Goal: Task Accomplishment & Management: Manage account settings

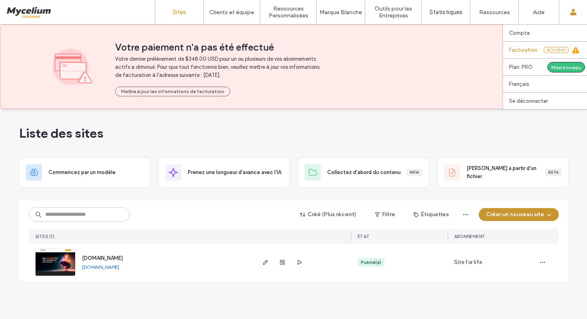
click at [524, 50] on label "Facturation" at bounding box center [523, 50] width 28 height 6
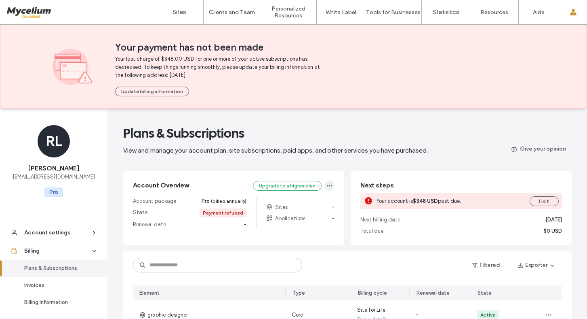
click at [327, 185] on icon "button" at bounding box center [330, 185] width 6 height 6
click at [303, 222] on font "Cancel the package" at bounding box center [290, 220] width 49 height 6
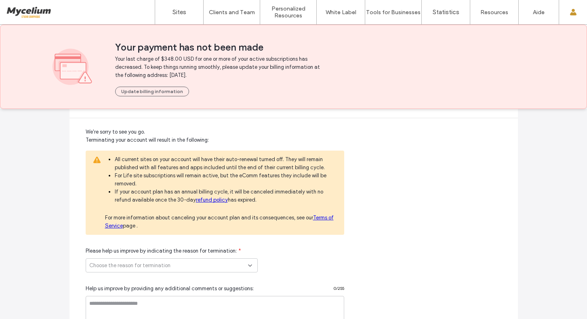
scroll to position [83, 0]
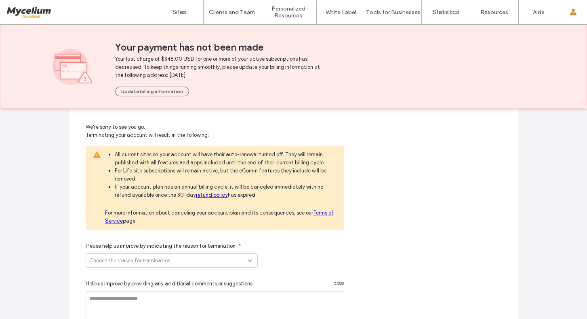
click at [166, 259] on font "Choose the reason for termination" at bounding box center [129, 260] width 81 height 6
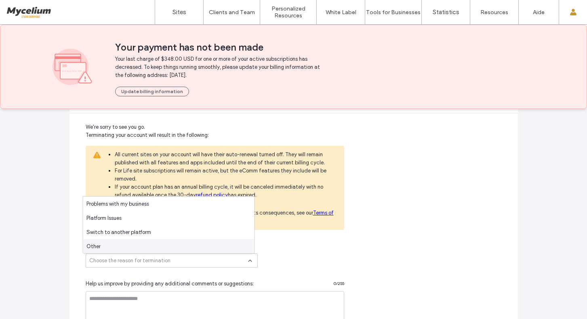
click at [163, 250] on div "Other" at bounding box center [168, 246] width 171 height 14
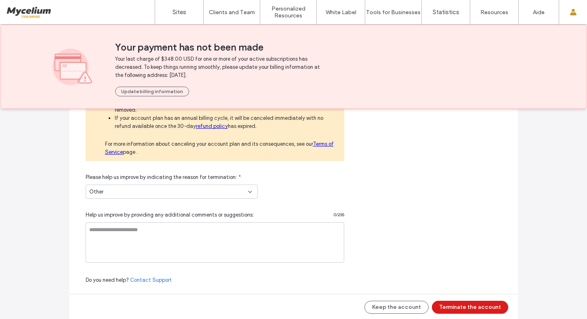
scroll to position [157, 0]
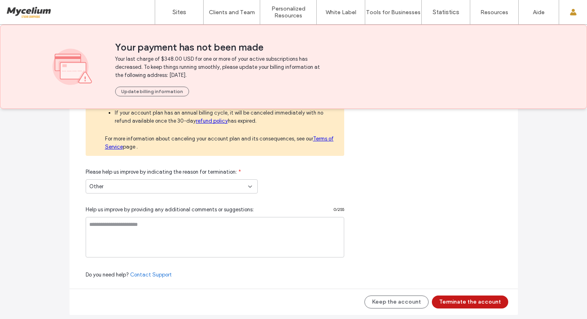
click at [463, 305] on font "Terminate the account" at bounding box center [470, 302] width 62 height 8
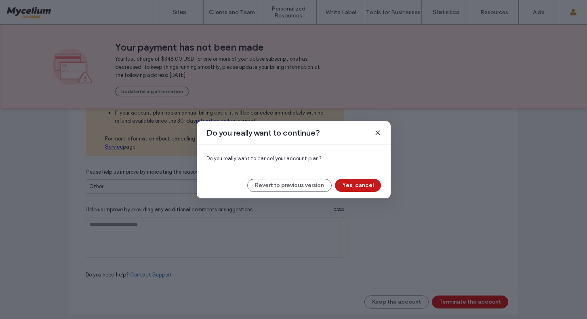
click at [348, 188] on font "Yes, cancel" at bounding box center [358, 185] width 32 height 8
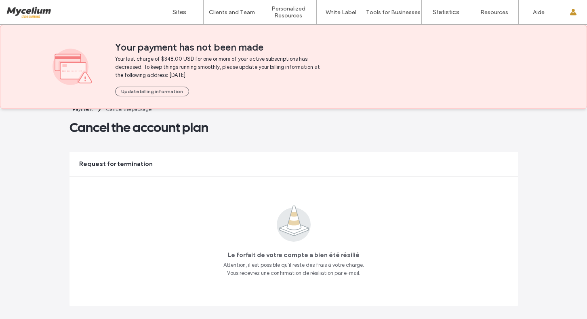
scroll to position [20, 0]
